Goal: Transaction & Acquisition: Book appointment/travel/reservation

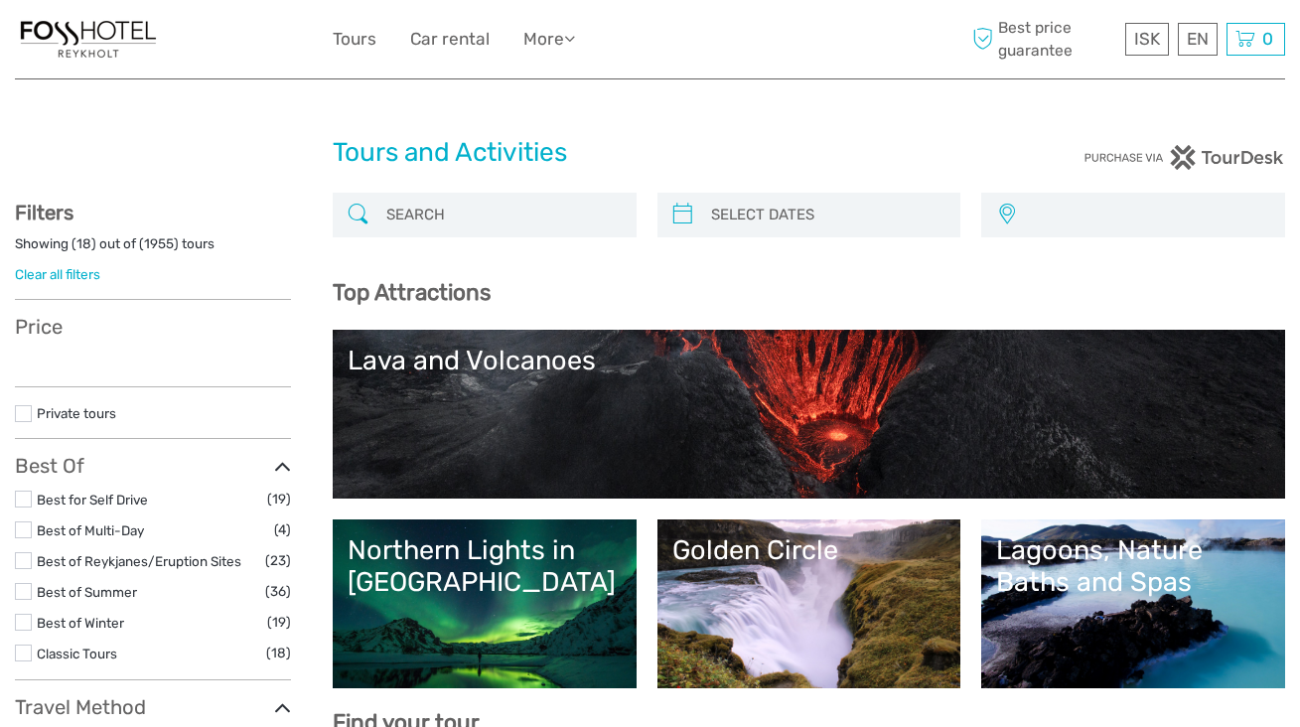
select select
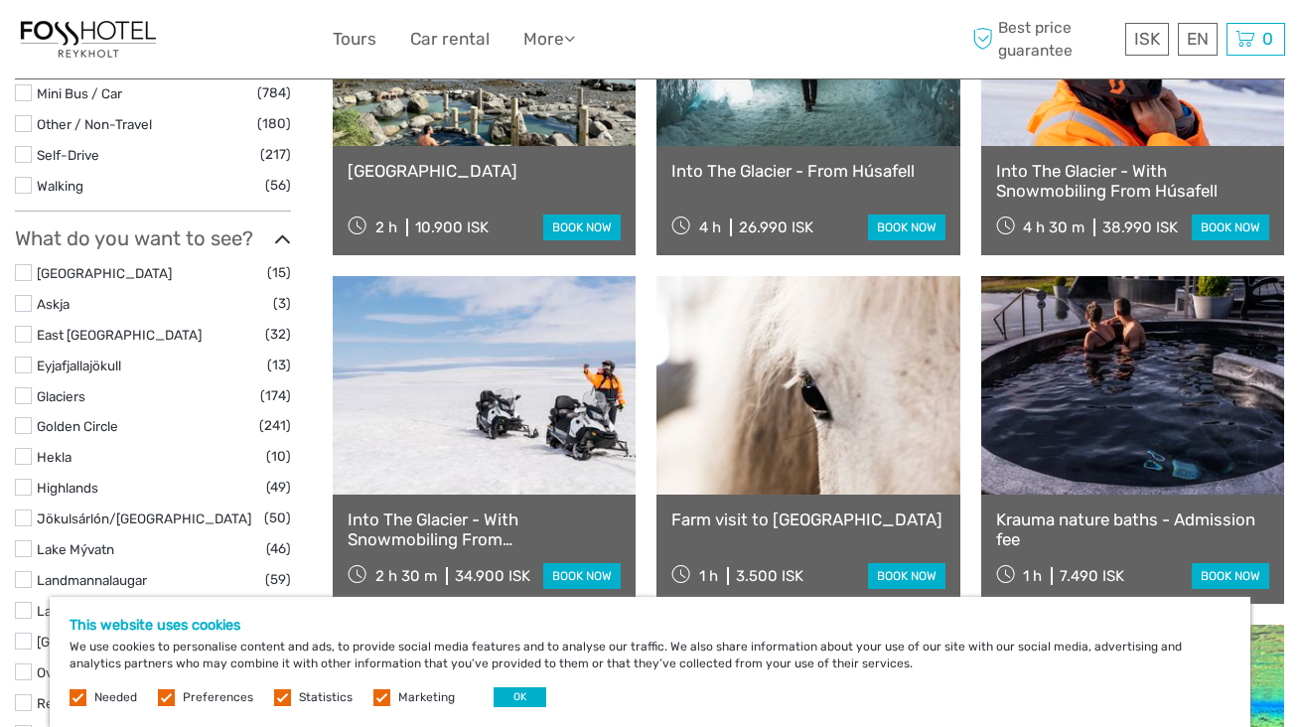
scroll to position [891, 0]
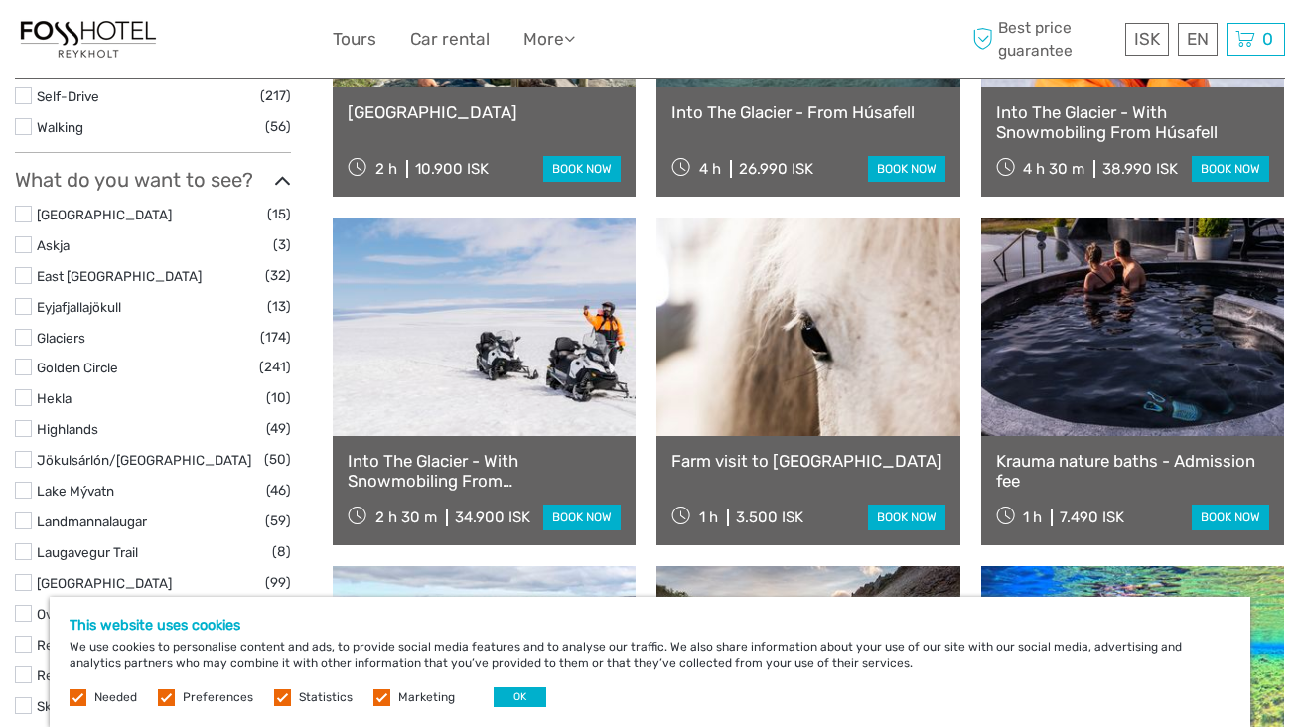
click at [425, 458] on link "Into The Glacier - With Snowmobiling From [GEOGRAPHIC_DATA]" at bounding box center [484, 471] width 273 height 41
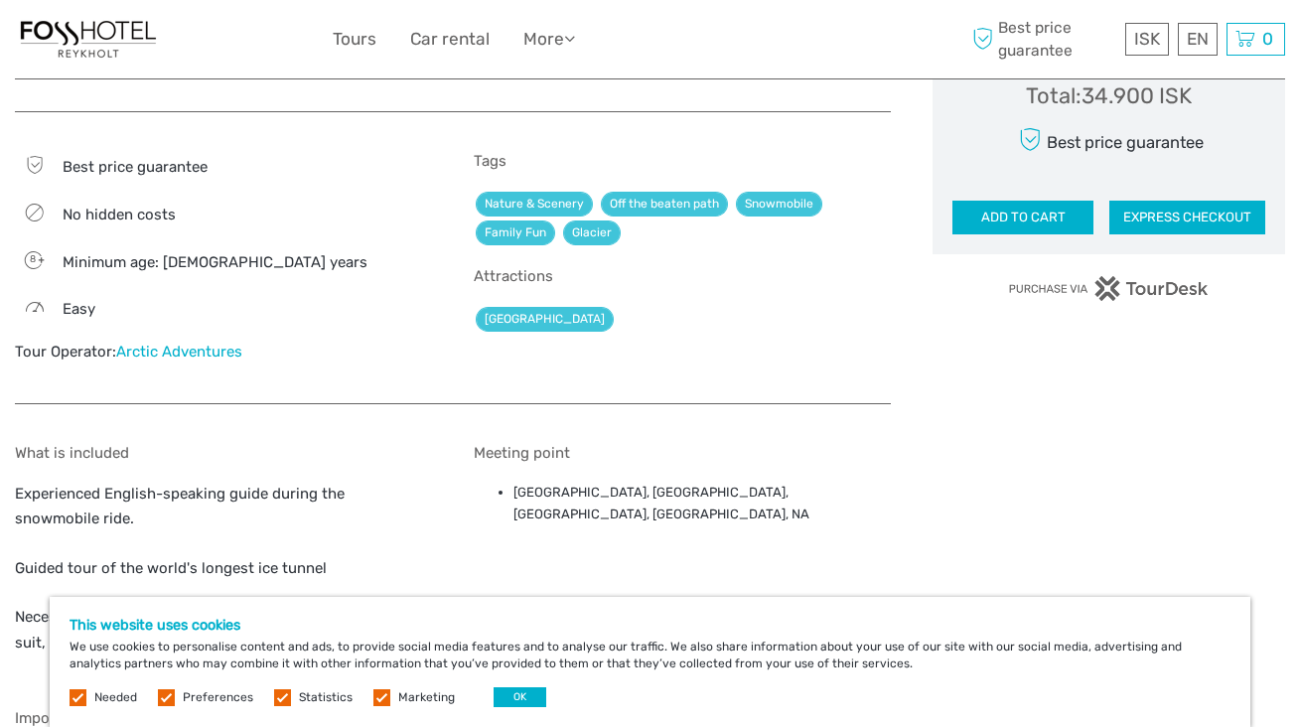
scroll to position [1112, 0]
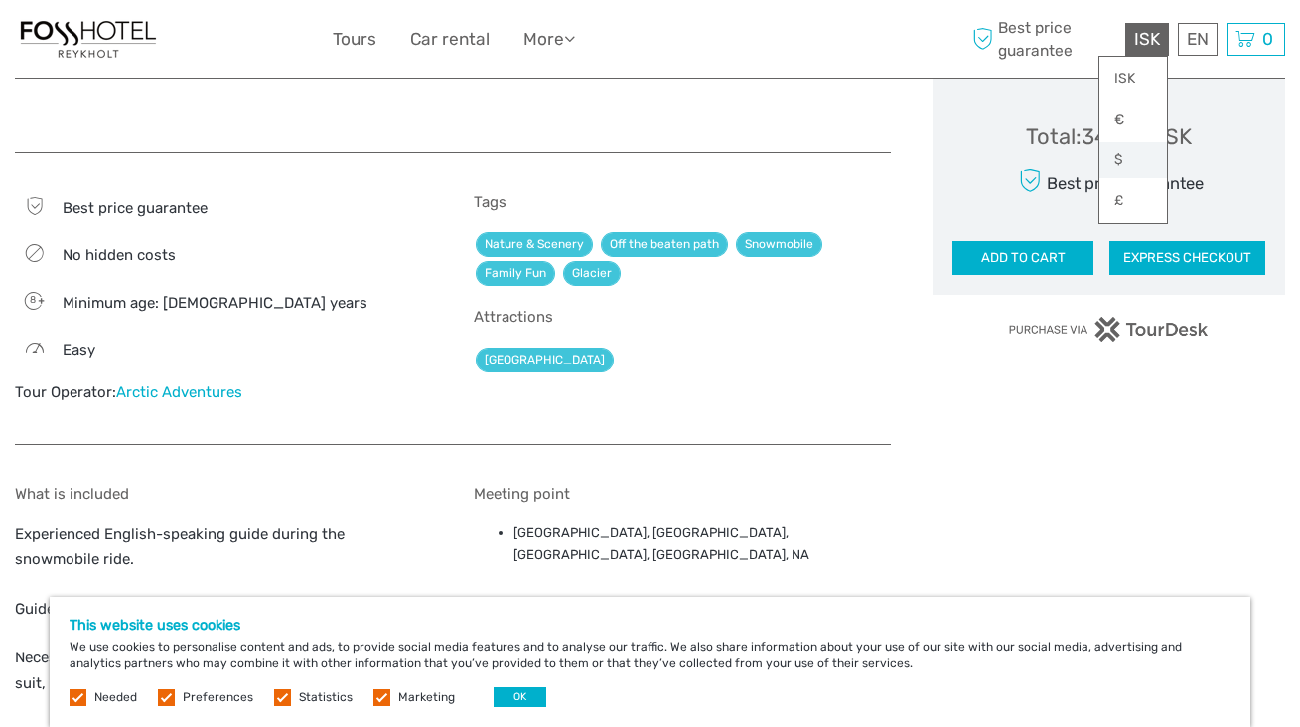
click at [1121, 153] on link "$" at bounding box center [1134, 160] width 68 height 36
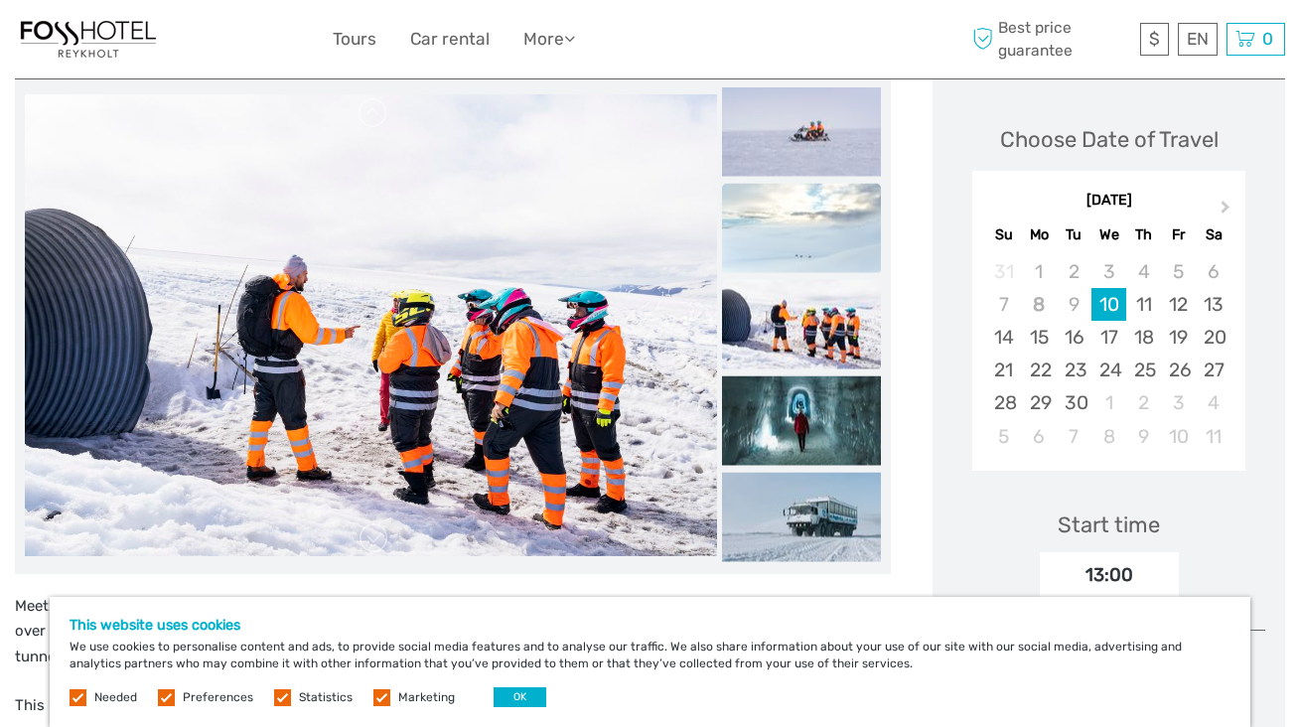
scroll to position [261, 0]
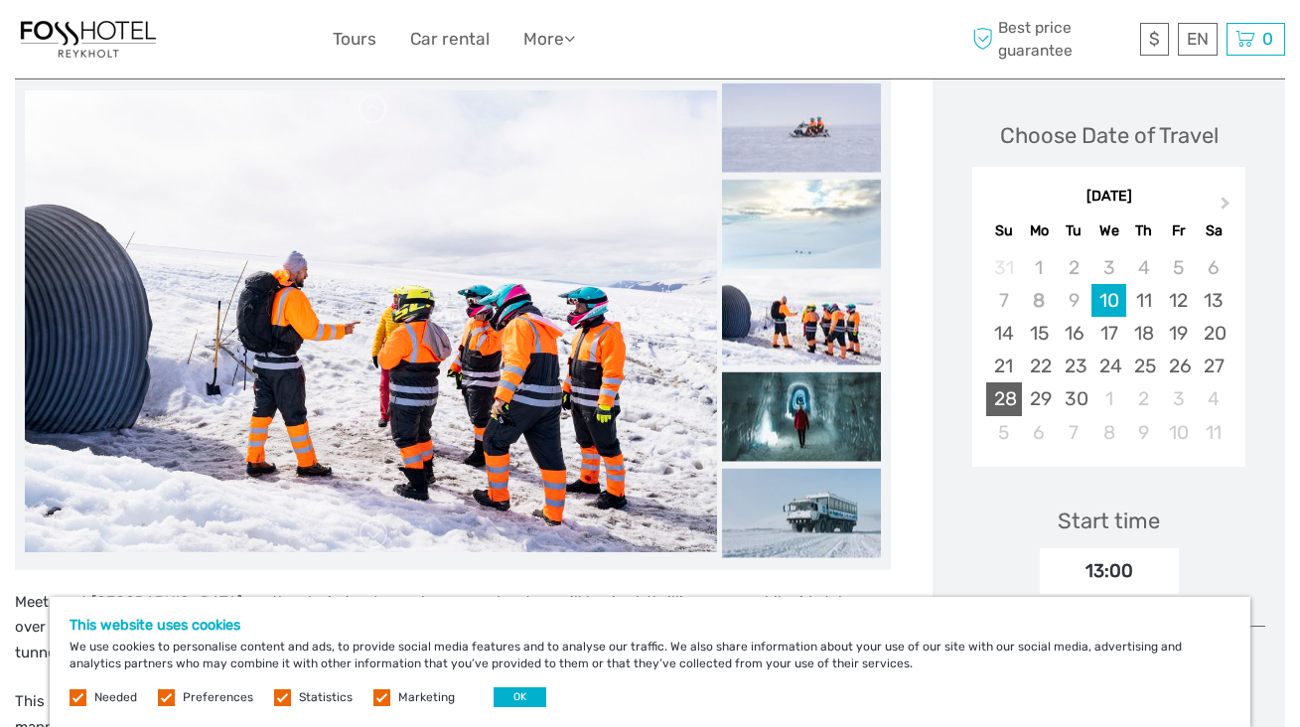
click at [1005, 389] on div "28" at bounding box center [1003, 398] width 35 height 33
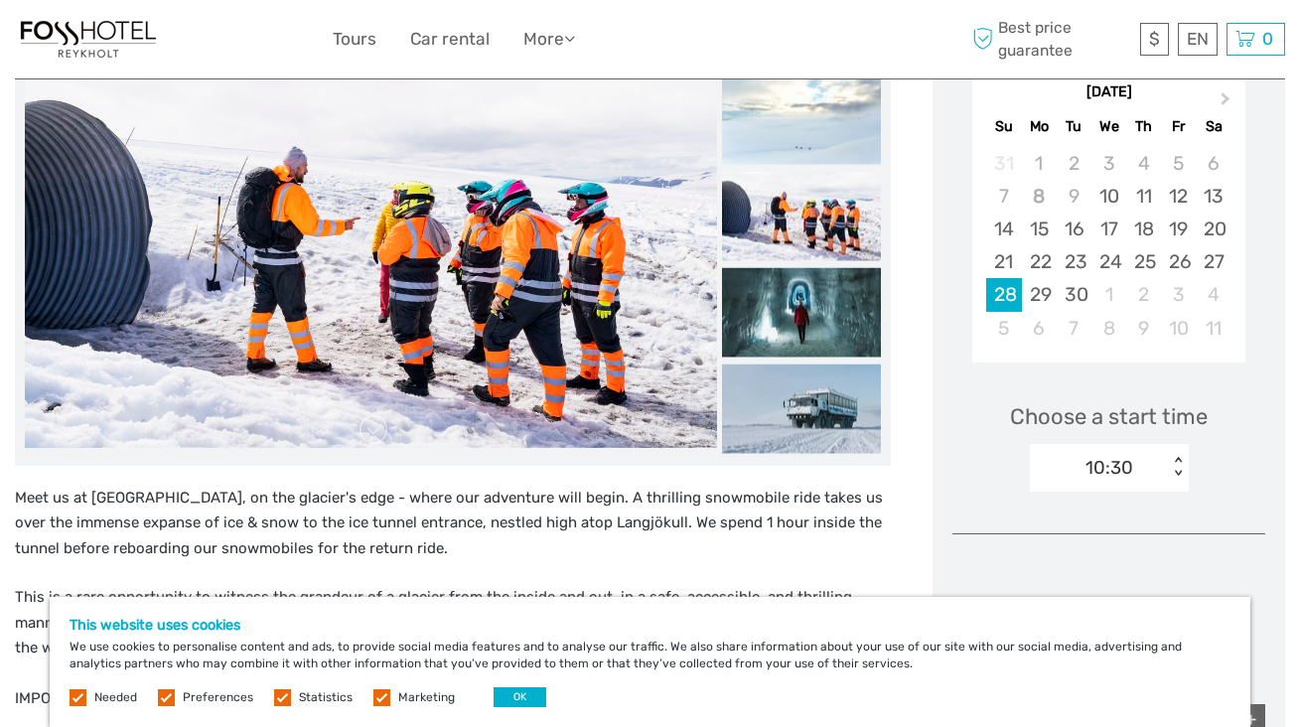
scroll to position [567, 0]
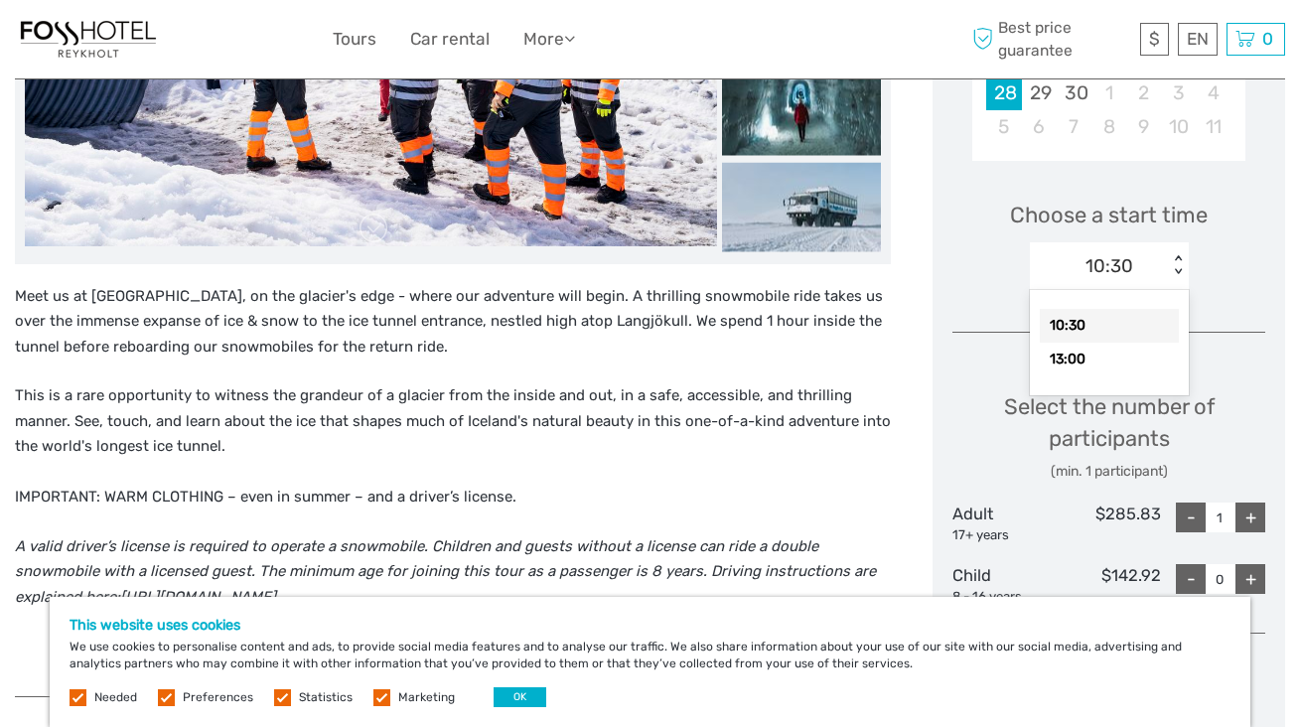
click at [1181, 263] on div "< >" at bounding box center [1177, 265] width 17 height 21
click at [1179, 263] on div "< >" at bounding box center [1177, 265] width 17 height 21
click at [1080, 320] on div "10:30" at bounding box center [1109, 326] width 139 height 34
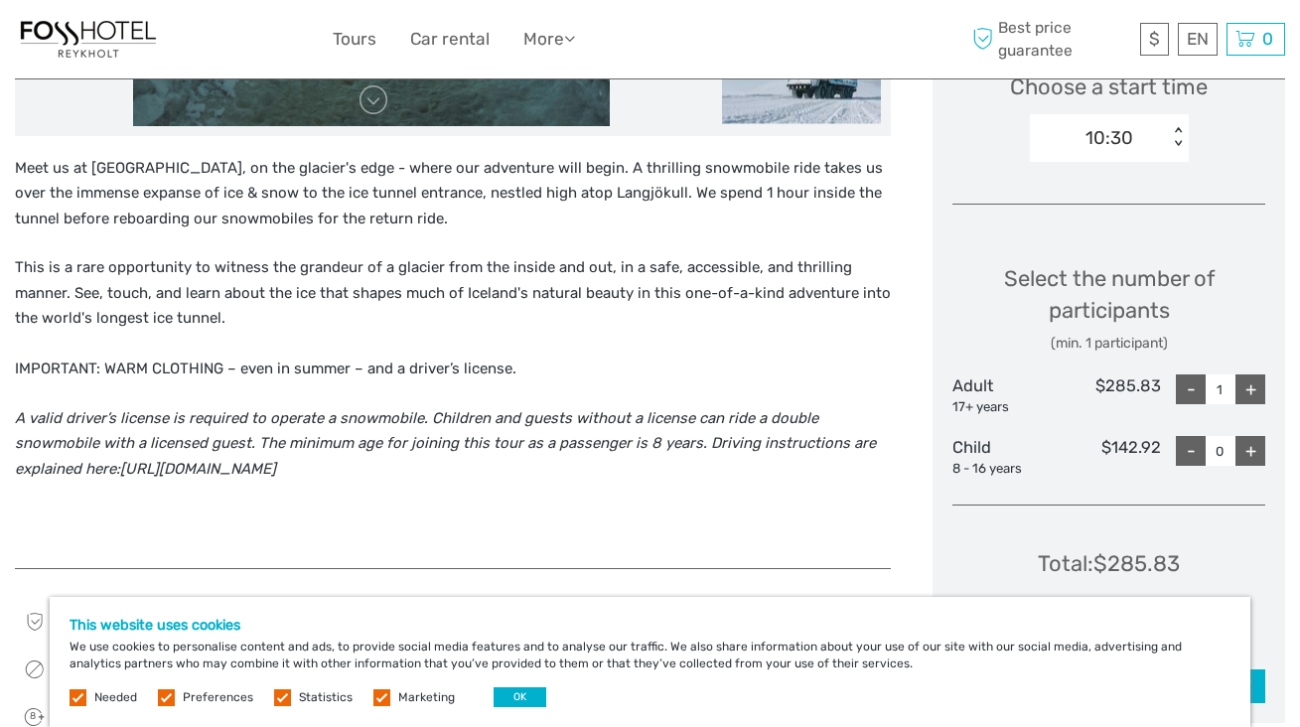
scroll to position [716, 0]
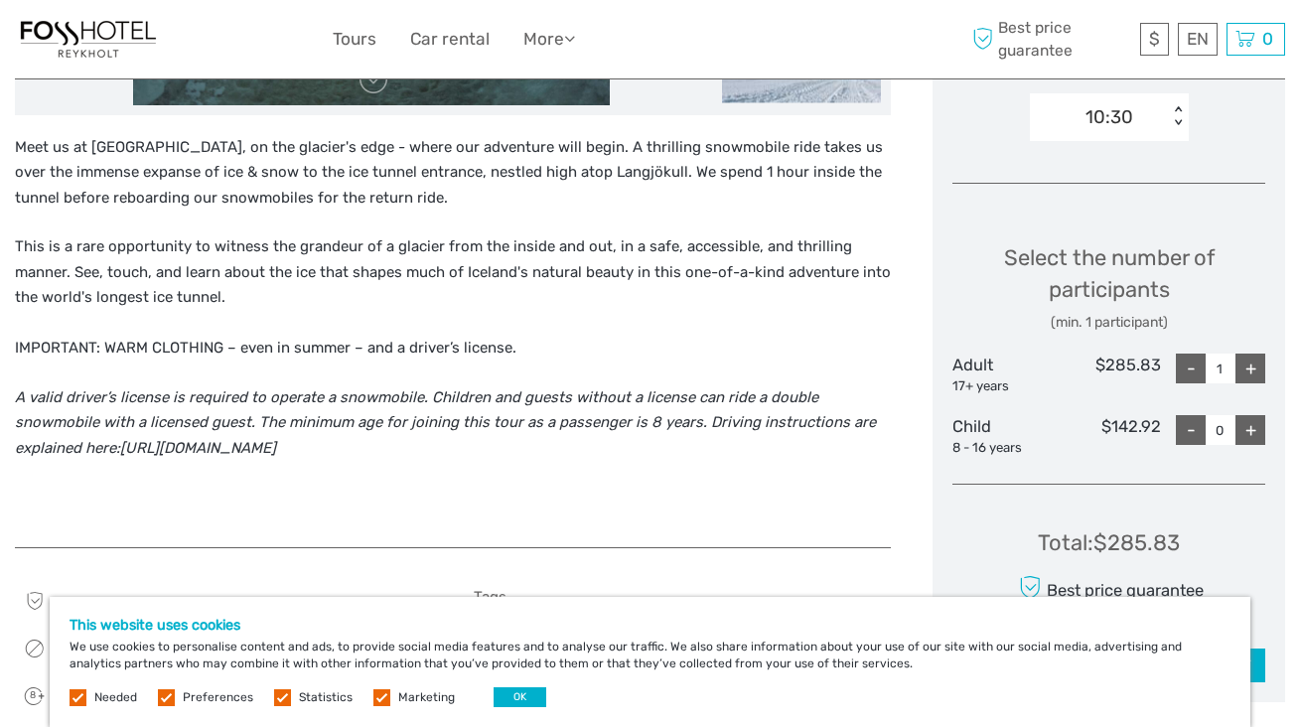
click at [1253, 363] on div "+" at bounding box center [1251, 369] width 30 height 30
type input "2"
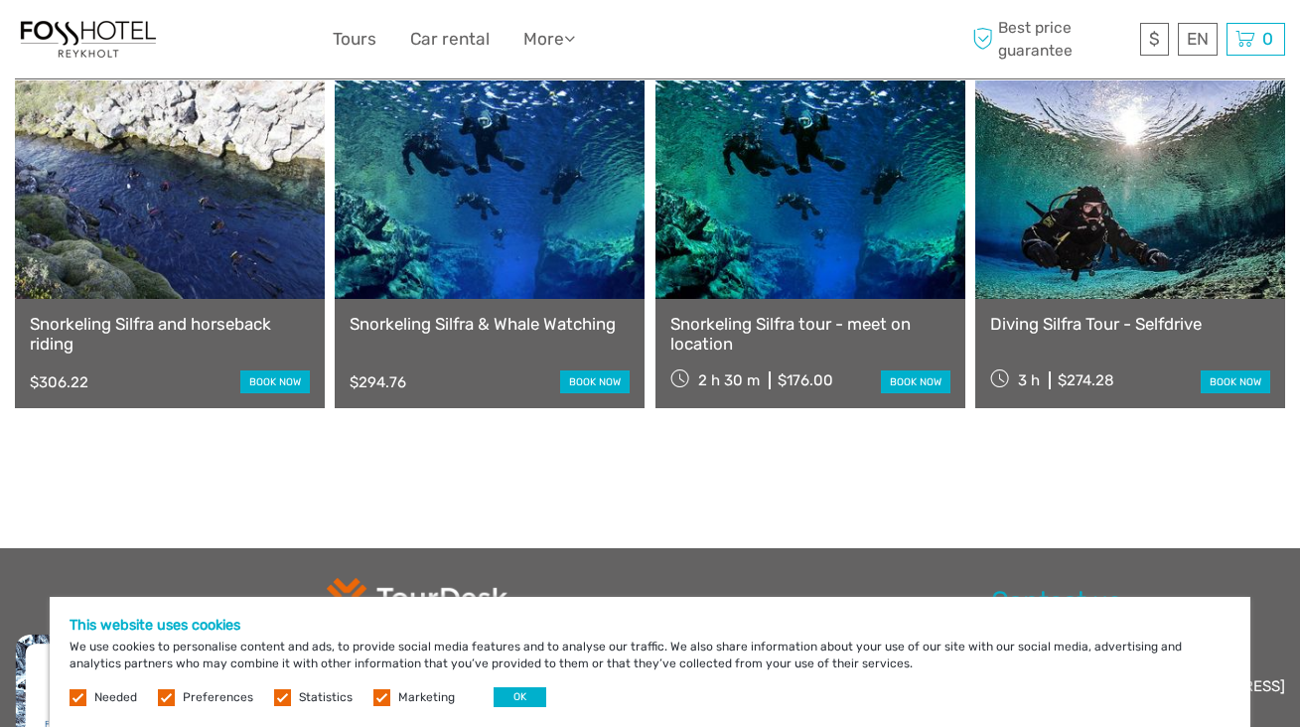
scroll to position [2462, 0]
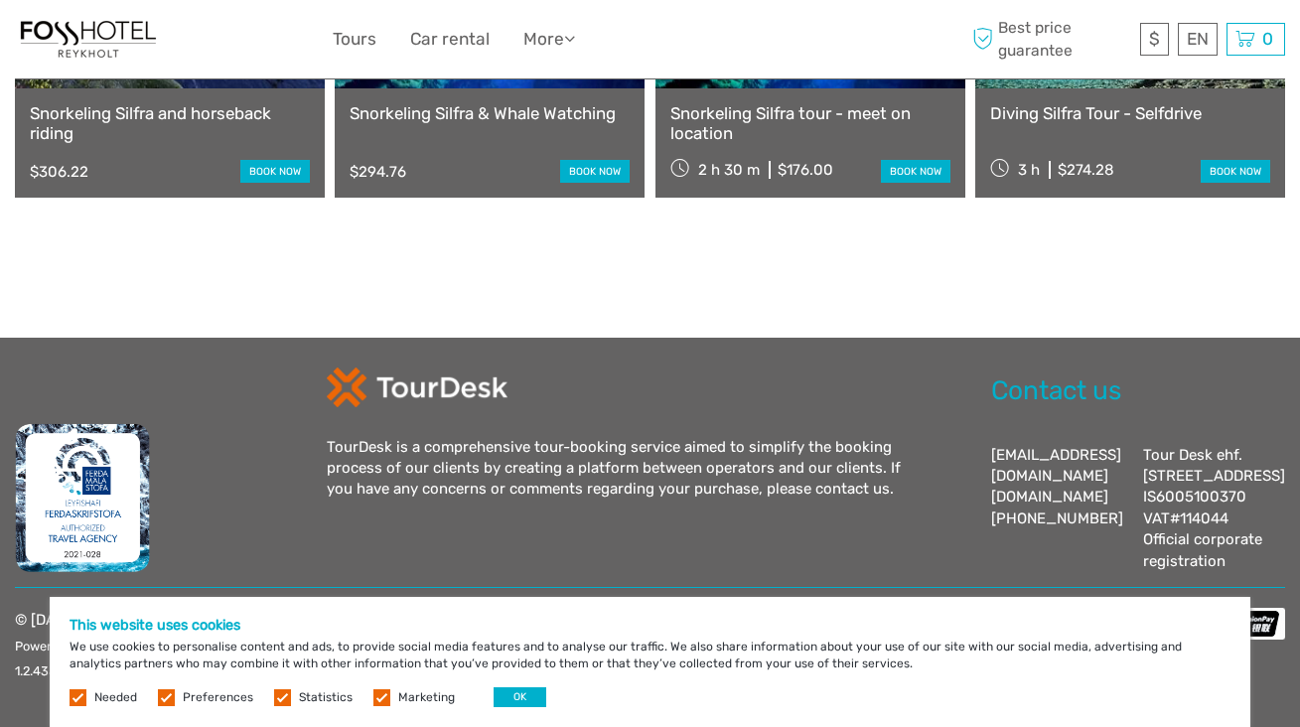
click at [170, 699] on label at bounding box center [166, 697] width 17 height 17
click at [0, 0] on input "checkbox" at bounding box center [0, 0] width 0 height 0
click at [276, 697] on label at bounding box center [282, 697] width 17 height 17
click at [0, 0] on input "checkbox" at bounding box center [0, 0] width 0 height 0
drag, startPoint x: 376, startPoint y: 697, endPoint x: 400, endPoint y: 697, distance: 23.8
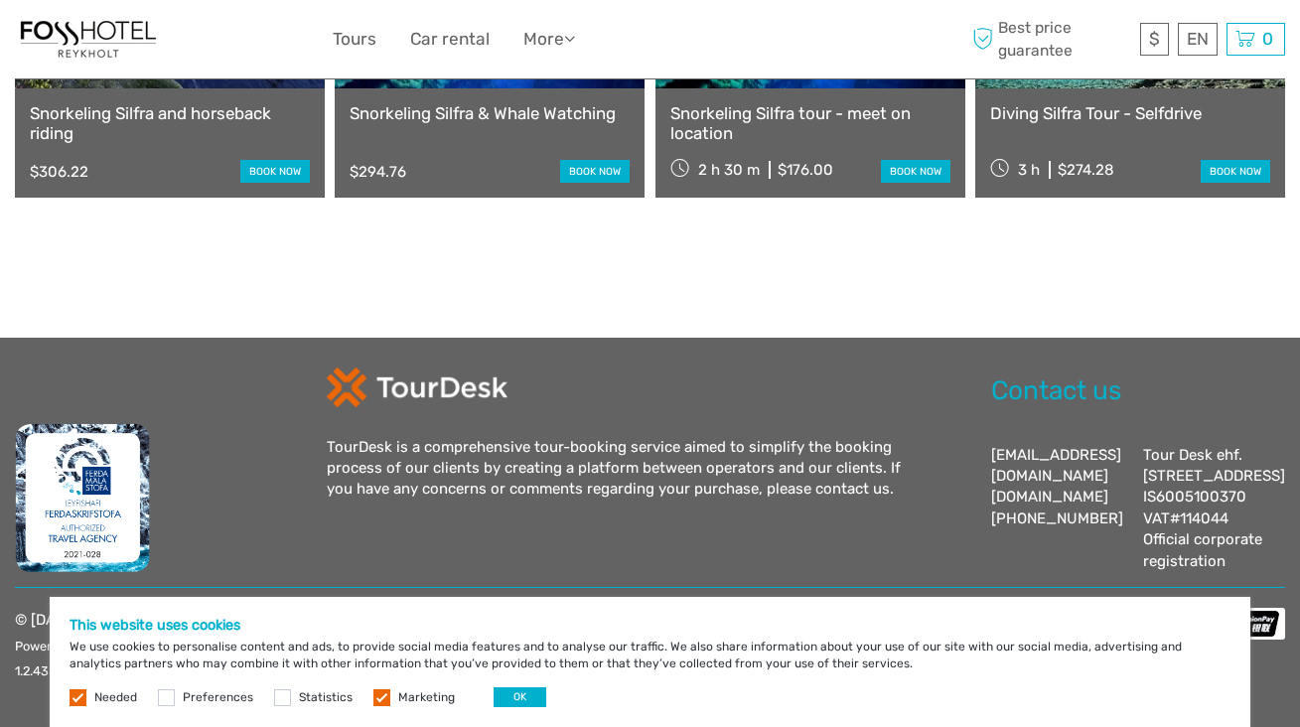
click at [376, 697] on label at bounding box center [381, 697] width 17 height 17
click at [0, 0] on input "checkbox" at bounding box center [0, 0] width 0 height 0
click at [507, 698] on button "OK" at bounding box center [520, 697] width 53 height 20
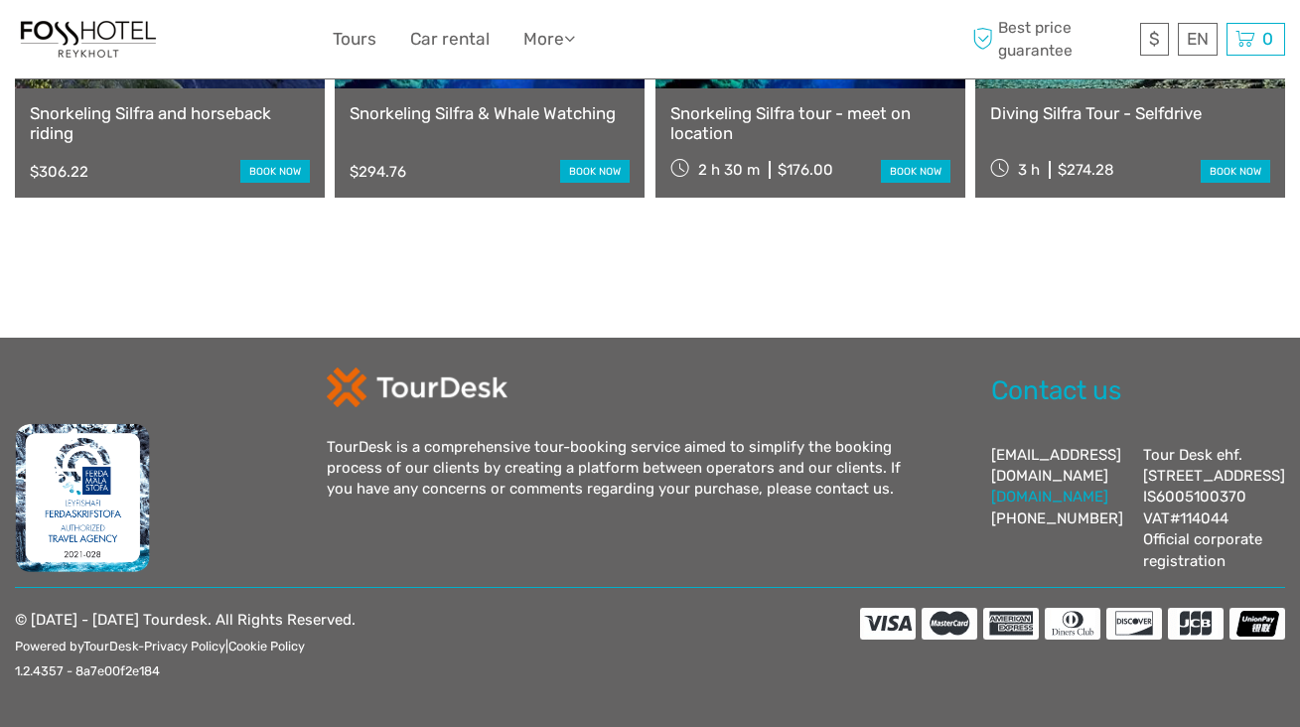
click at [1029, 488] on link "[DOMAIN_NAME]" at bounding box center [1049, 497] width 117 height 18
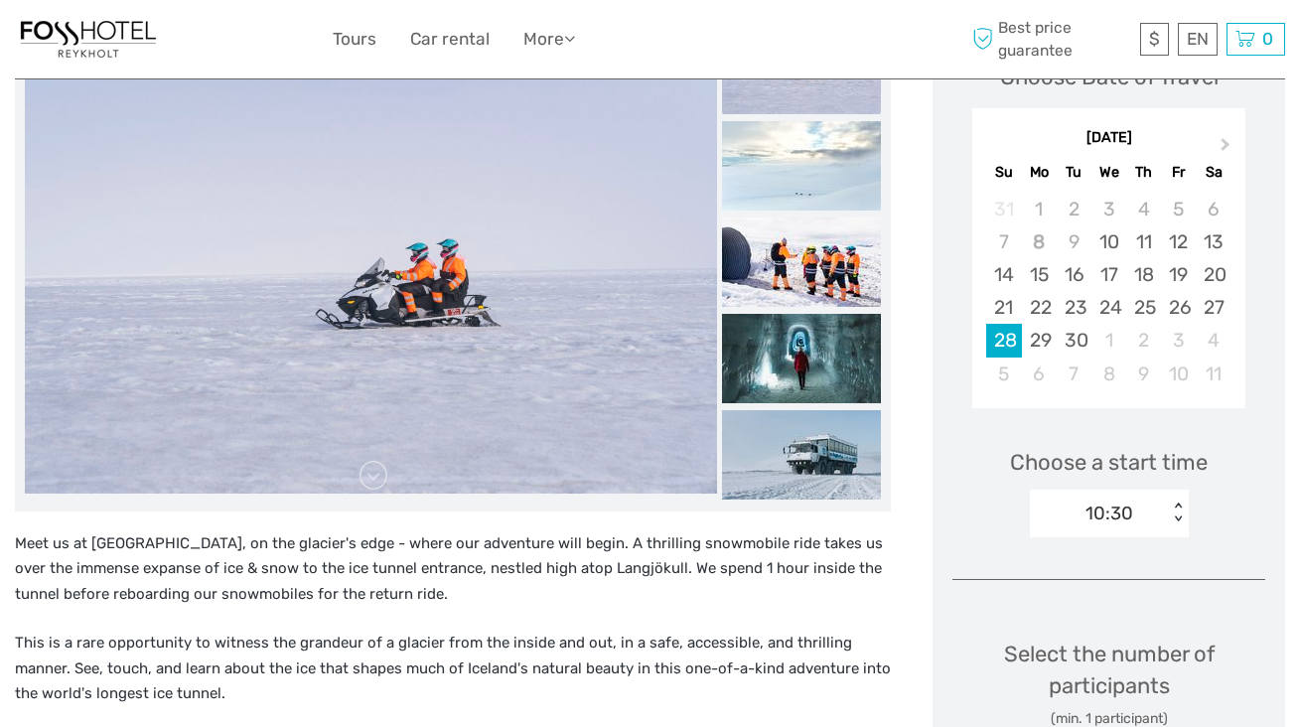
scroll to position [0, 0]
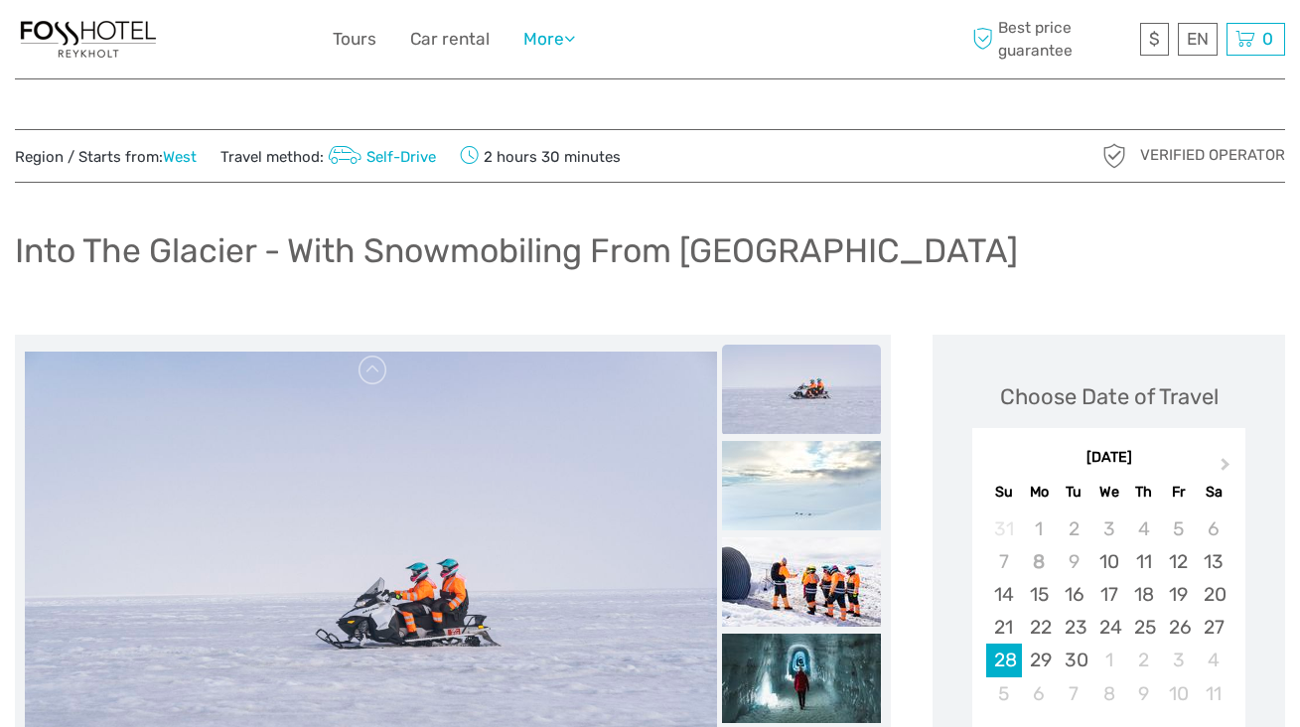
click at [575, 39] on icon at bounding box center [569, 38] width 11 height 17
click at [575, 38] on icon at bounding box center [569, 38] width 11 height 17
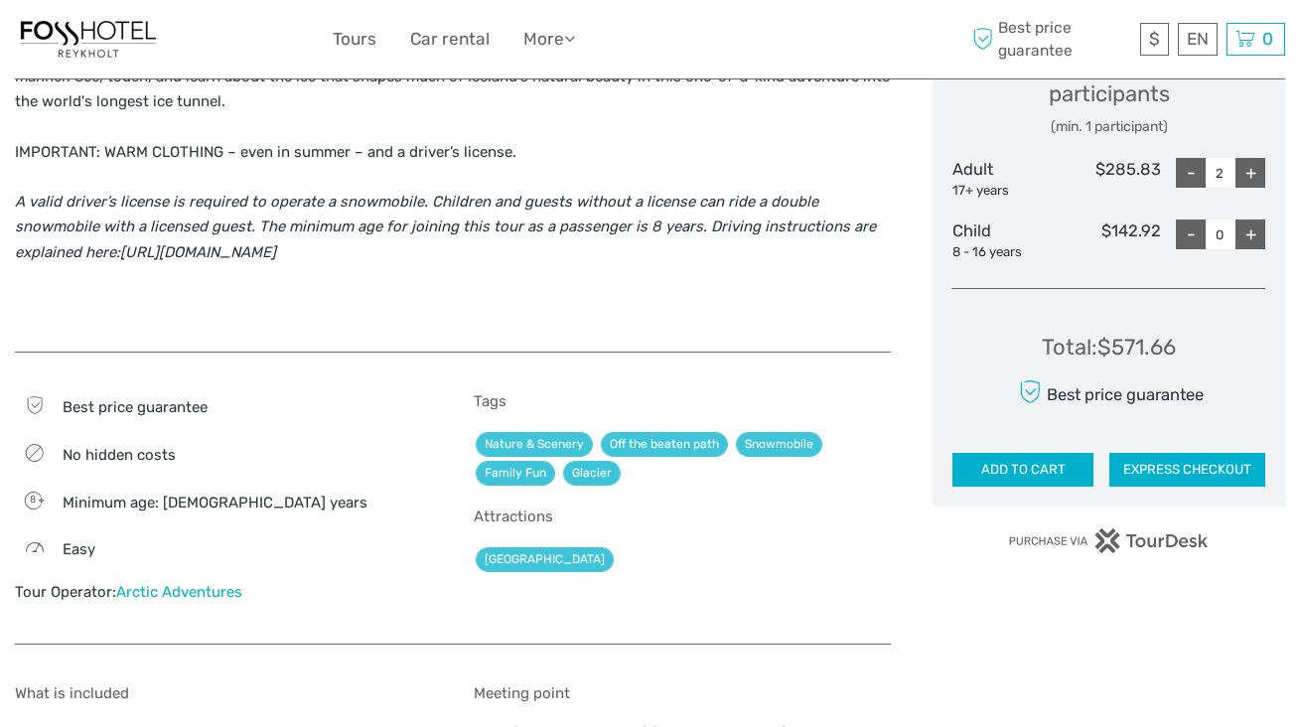
scroll to position [908, 0]
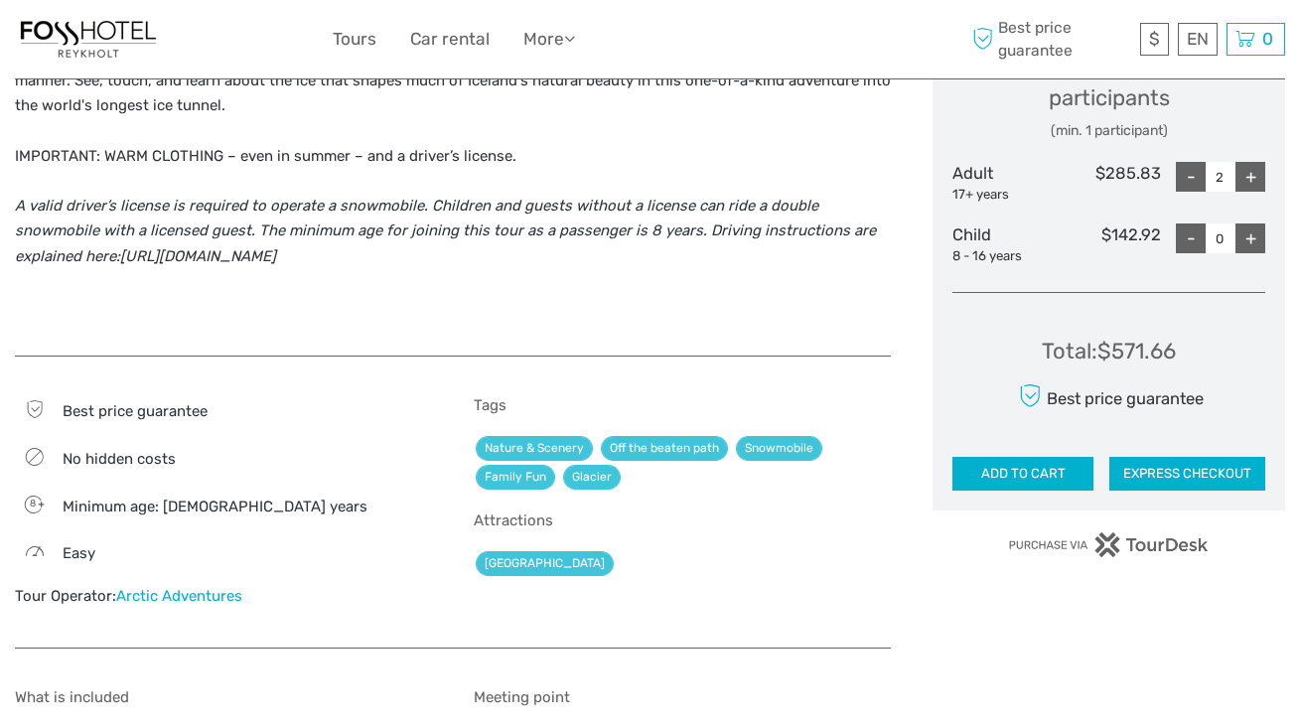
click at [997, 470] on button "ADD TO CART" at bounding box center [1023, 474] width 141 height 34
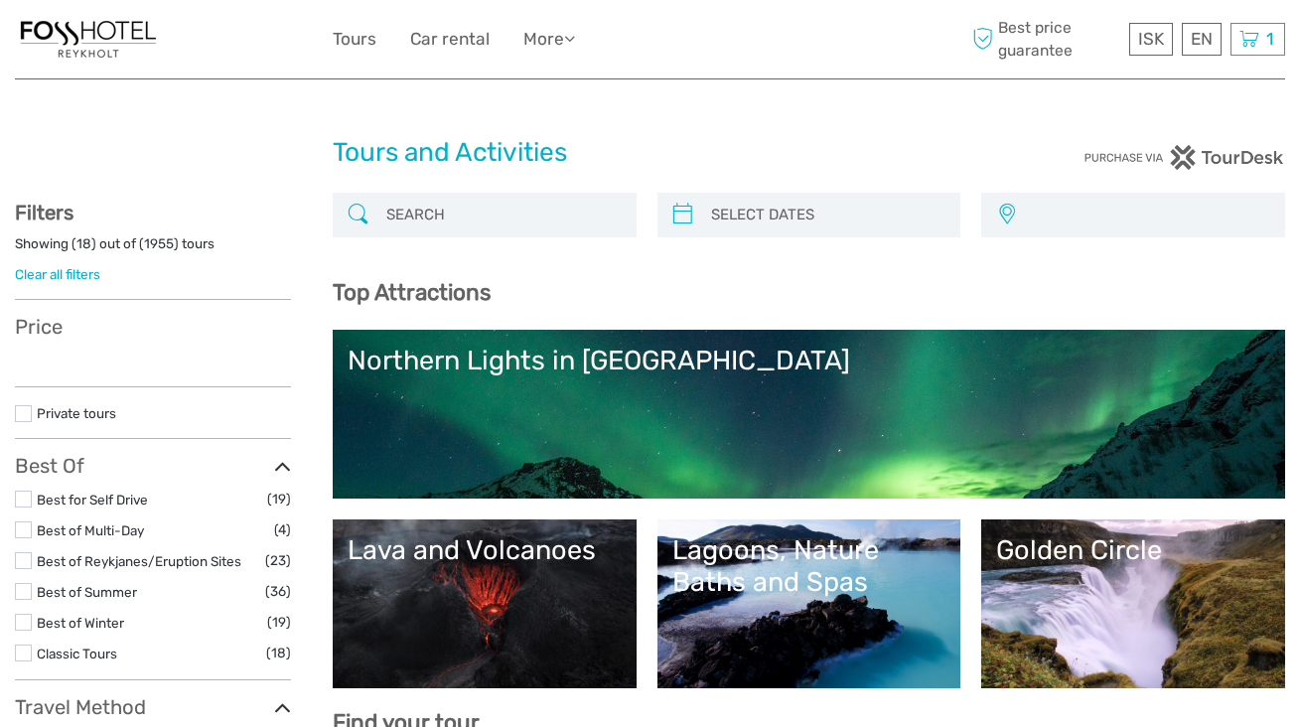
select select
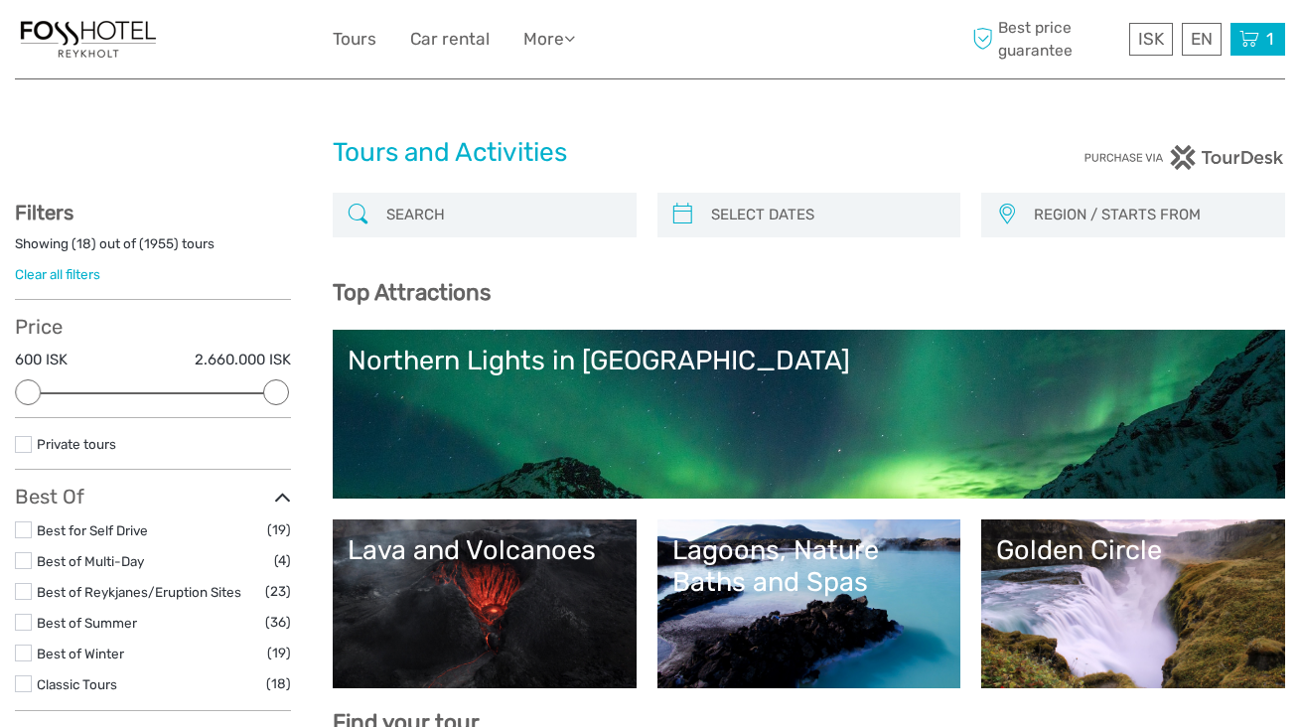
click at [1250, 32] on icon at bounding box center [1250, 39] width 20 height 25
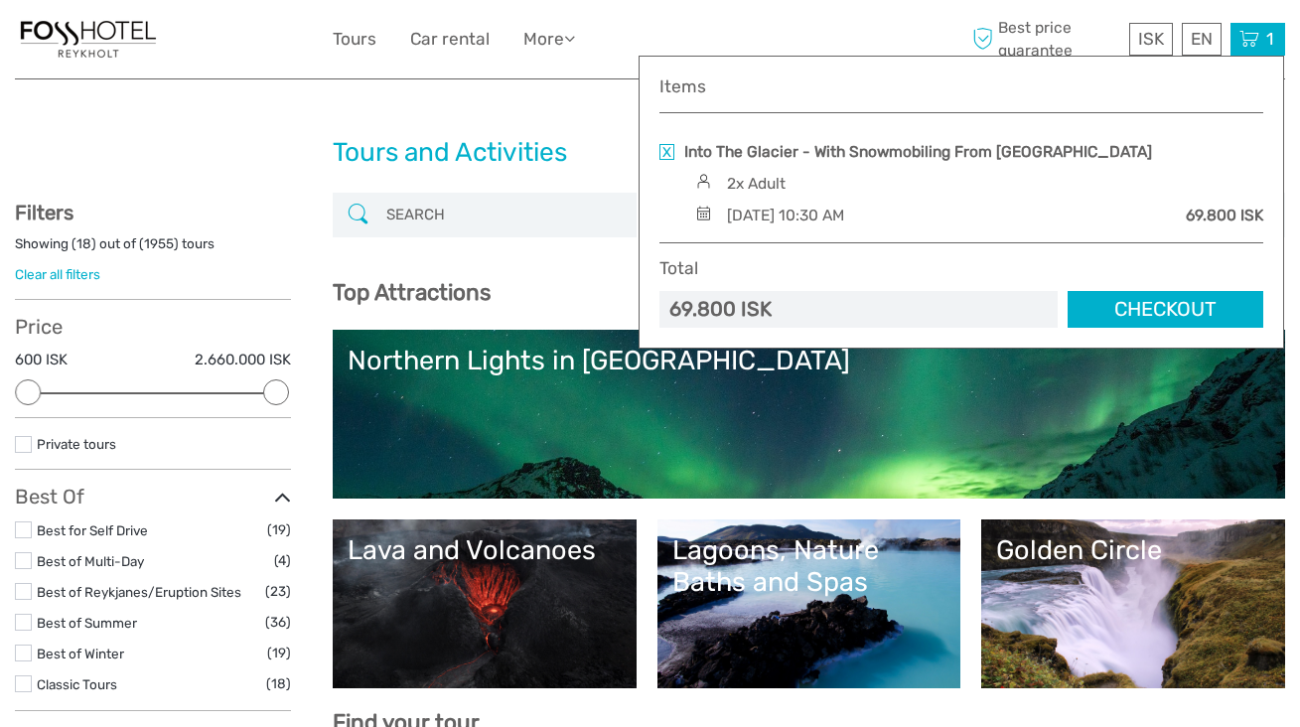
click at [1166, 309] on link "Checkout" at bounding box center [1166, 309] width 196 height 37
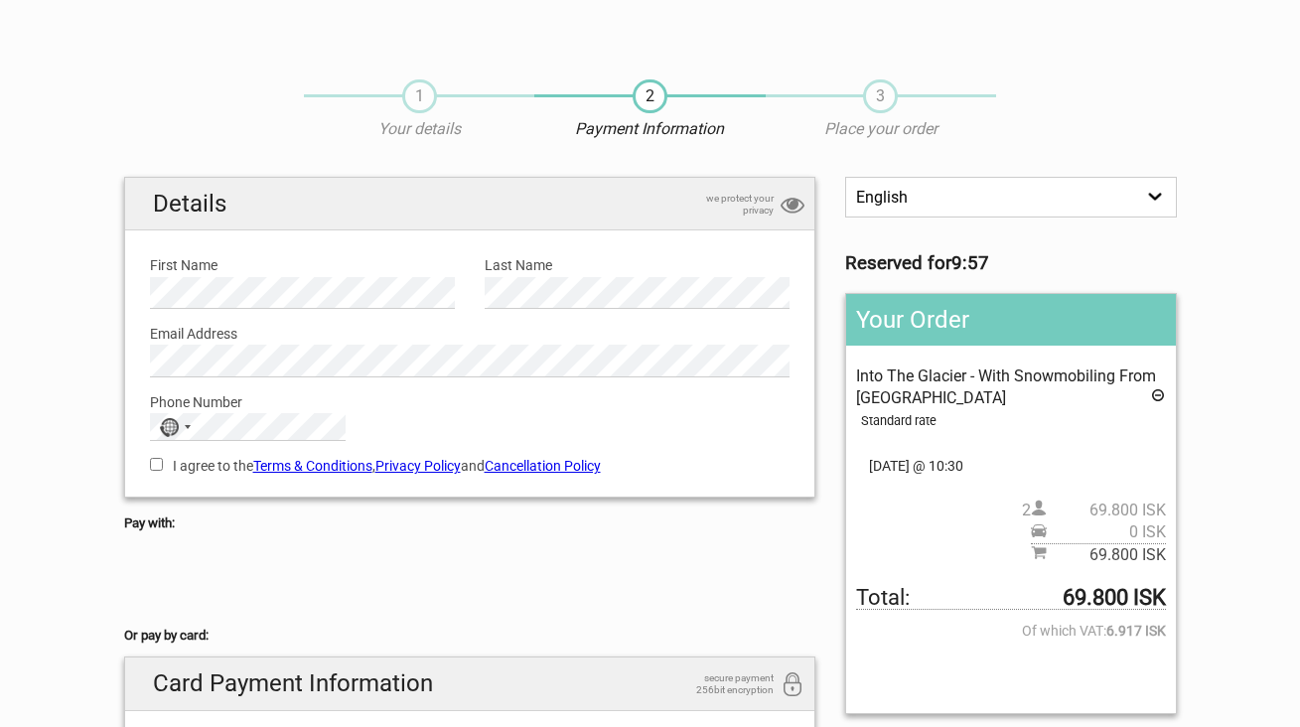
click at [520, 464] on link "Cancellation Policy" at bounding box center [543, 466] width 116 height 16
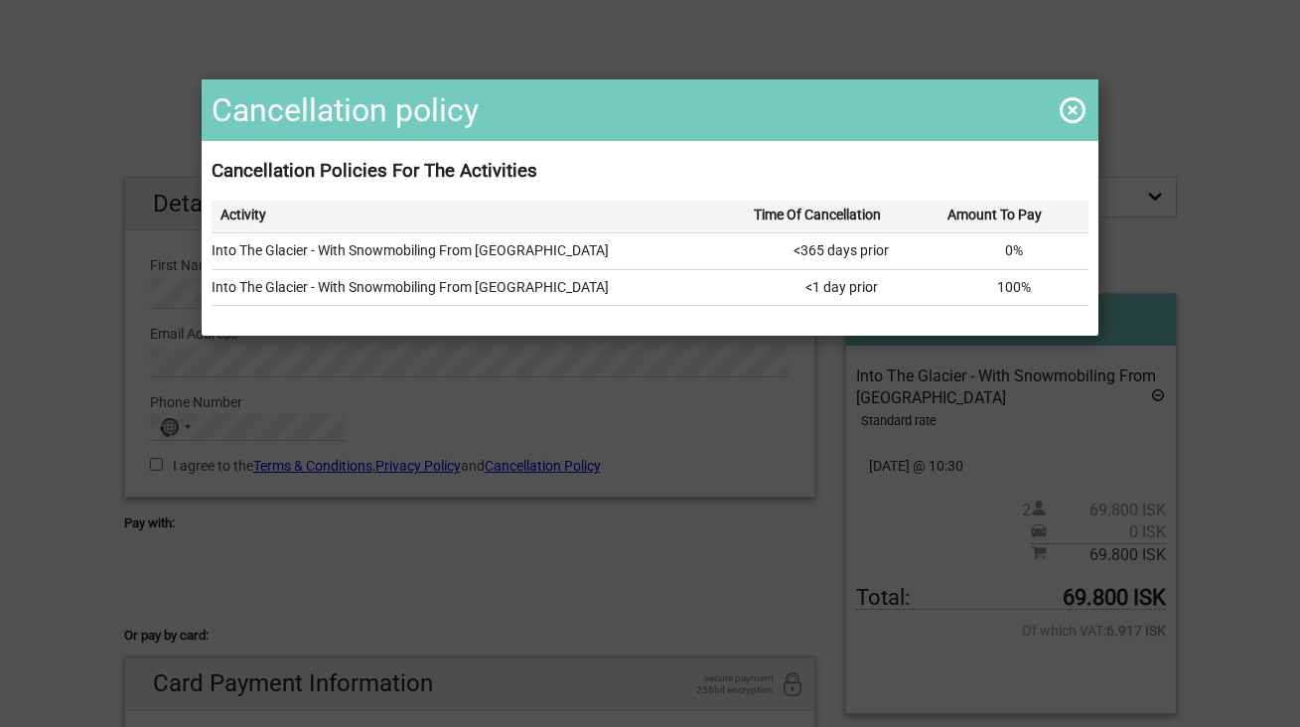
click at [1069, 108] on span at bounding box center [1073, 110] width 32 height 32
